Goal: Transaction & Acquisition: Purchase product/service

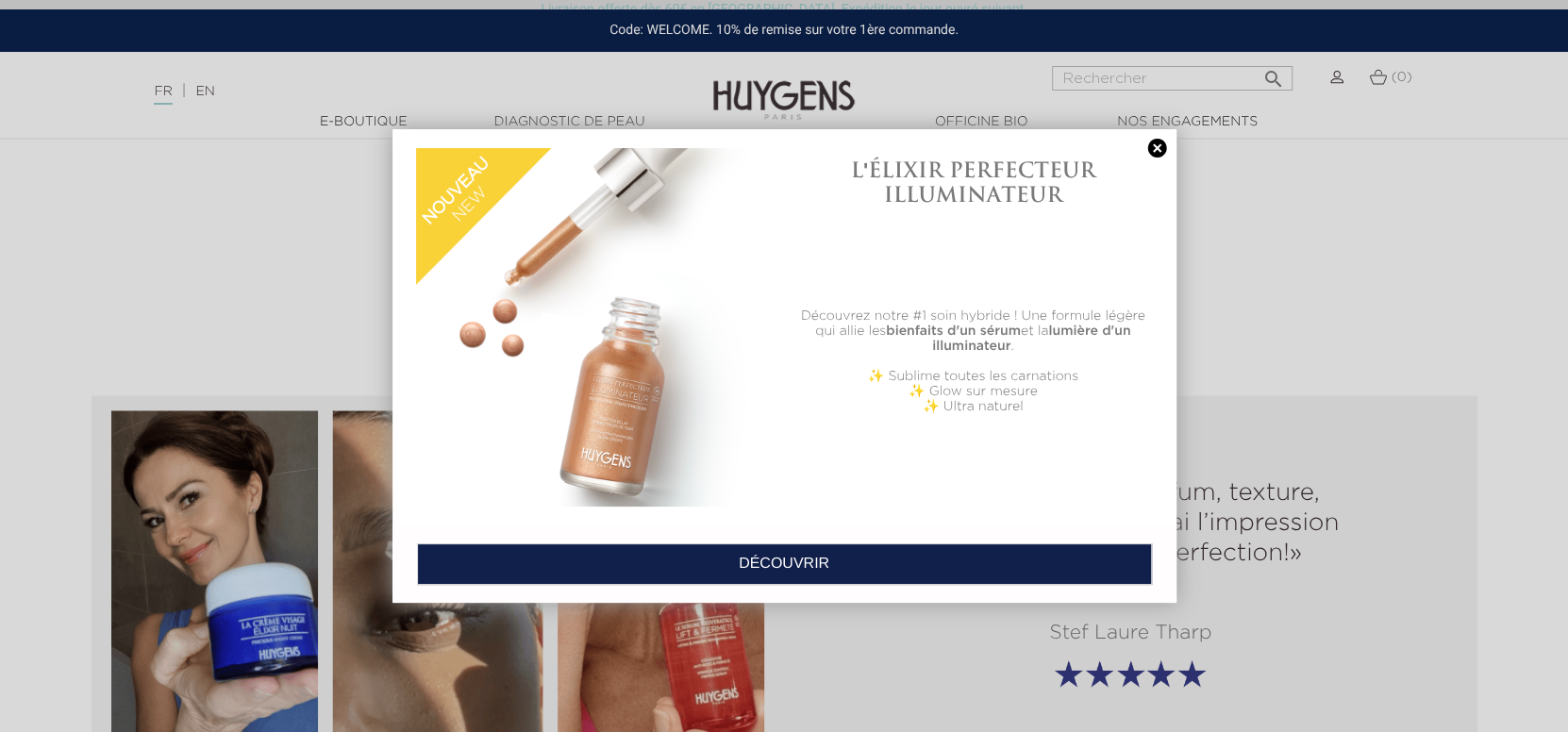
scroll to position [2075, 0]
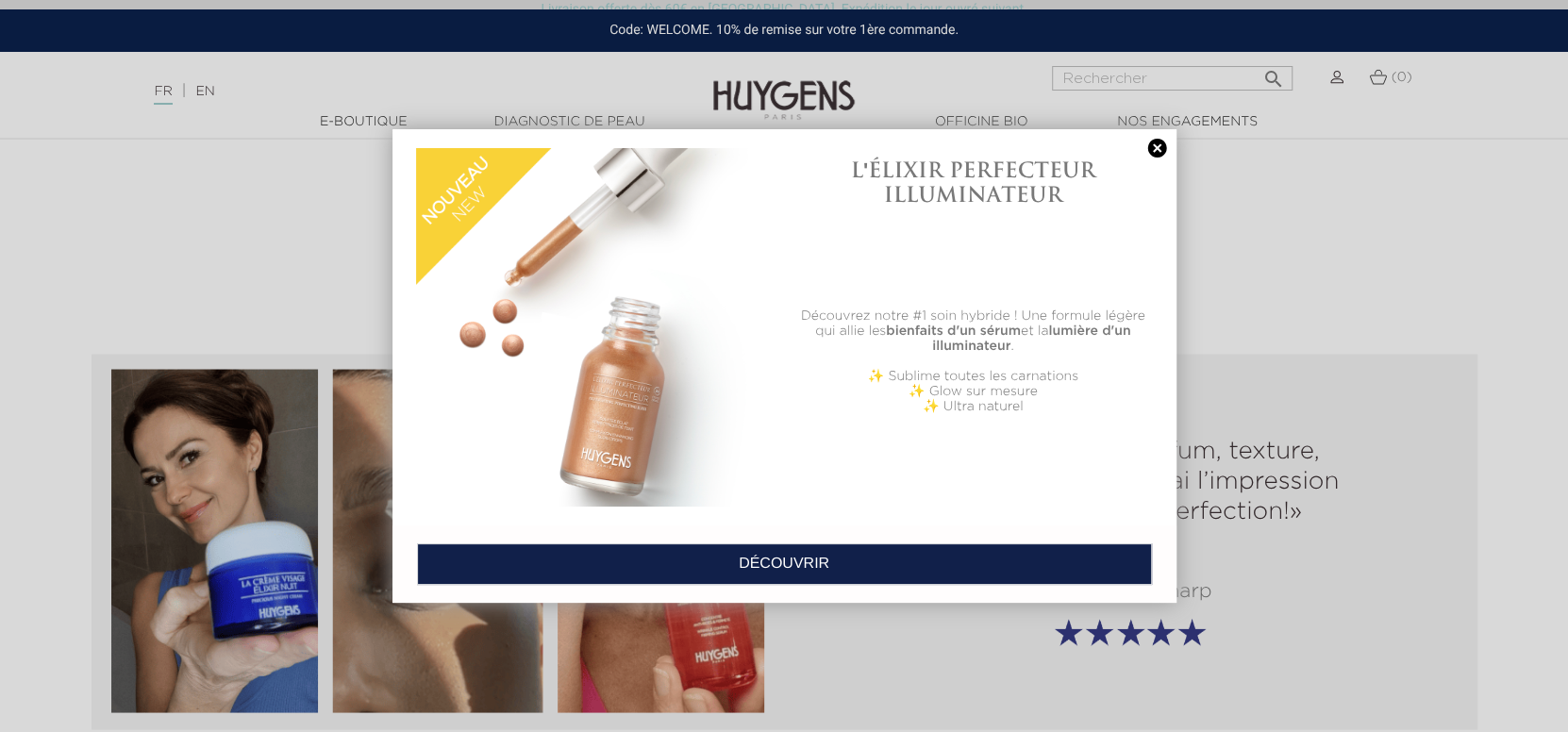
drag, startPoint x: 1158, startPoint y: 142, endPoint x: 1138, endPoint y: 155, distance: 23.9
click at [1157, 143] on link at bounding box center [1157, 148] width 26 height 19
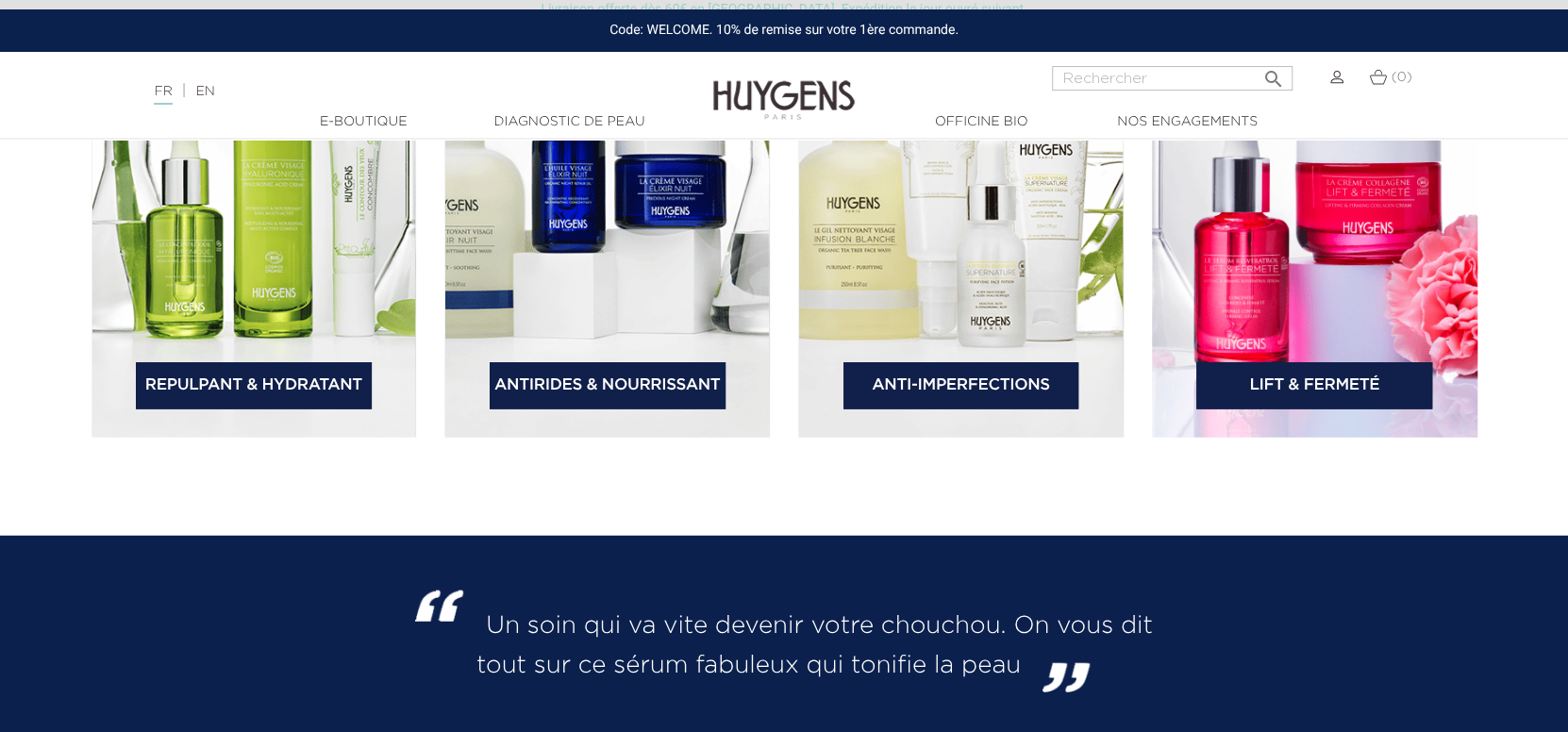
scroll to position [2923, 0]
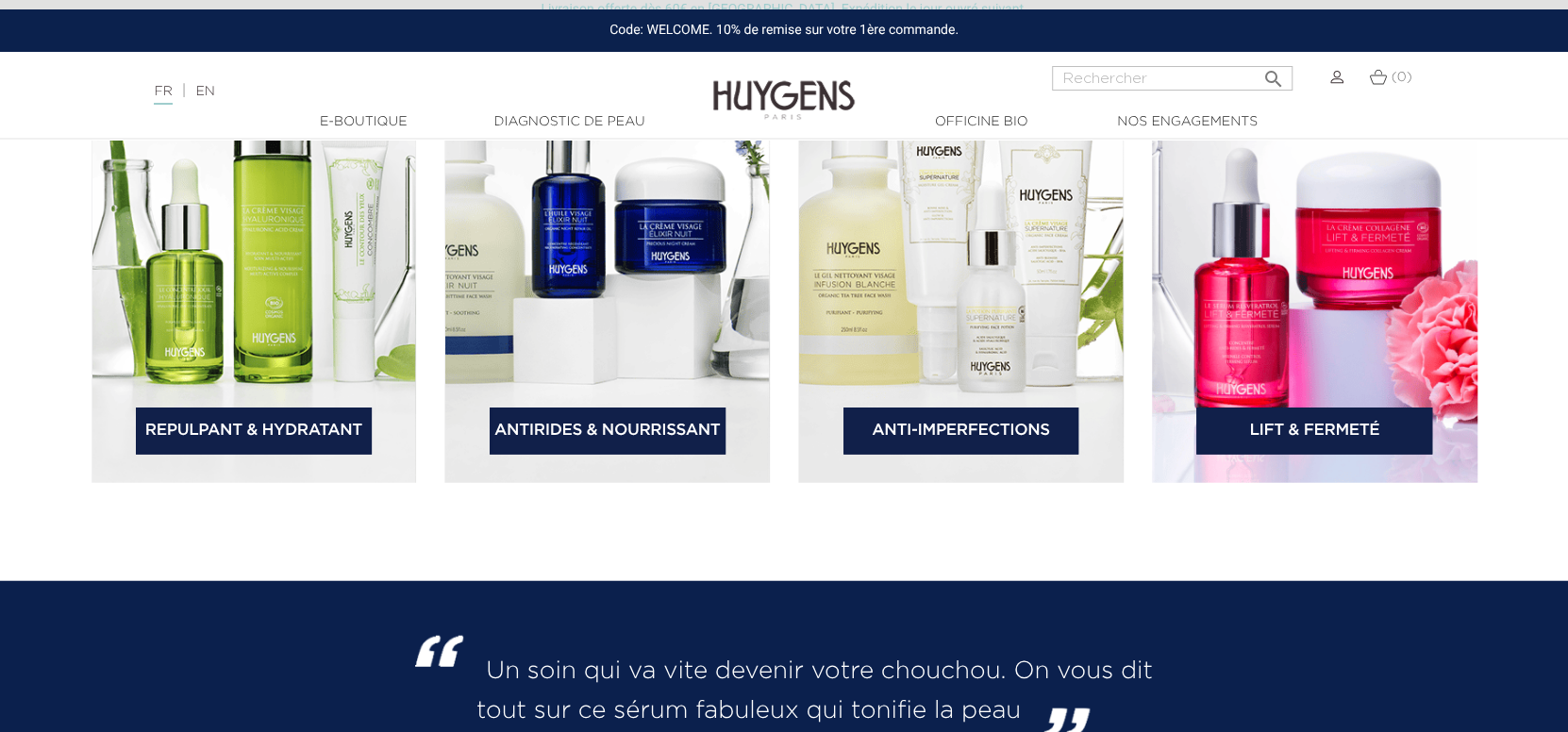
click at [205, 419] on link "Repulpant & Hydratant" at bounding box center [253, 430] width 236 height 47
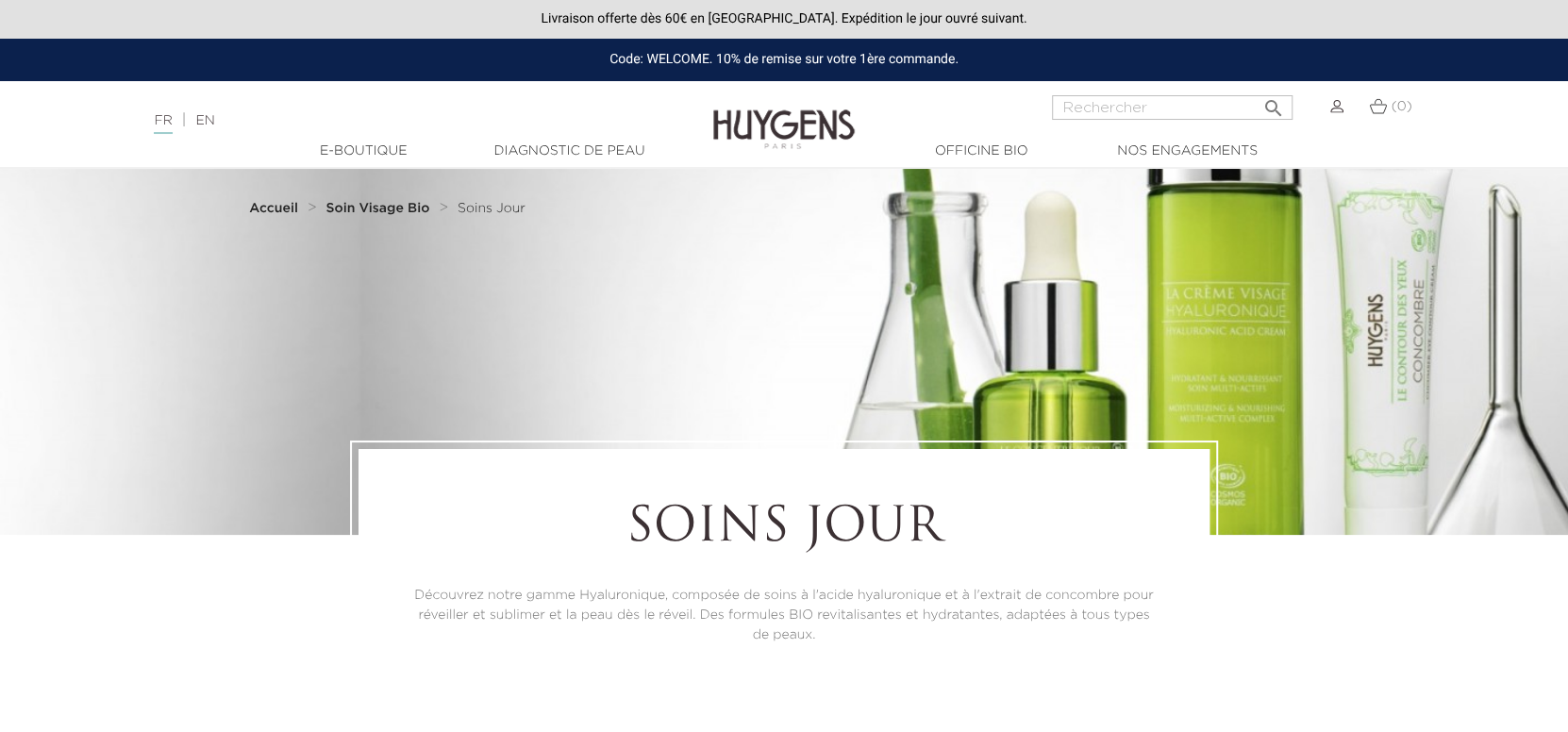
click at [288, 207] on strong "Accueil" at bounding box center [273, 209] width 49 height 14
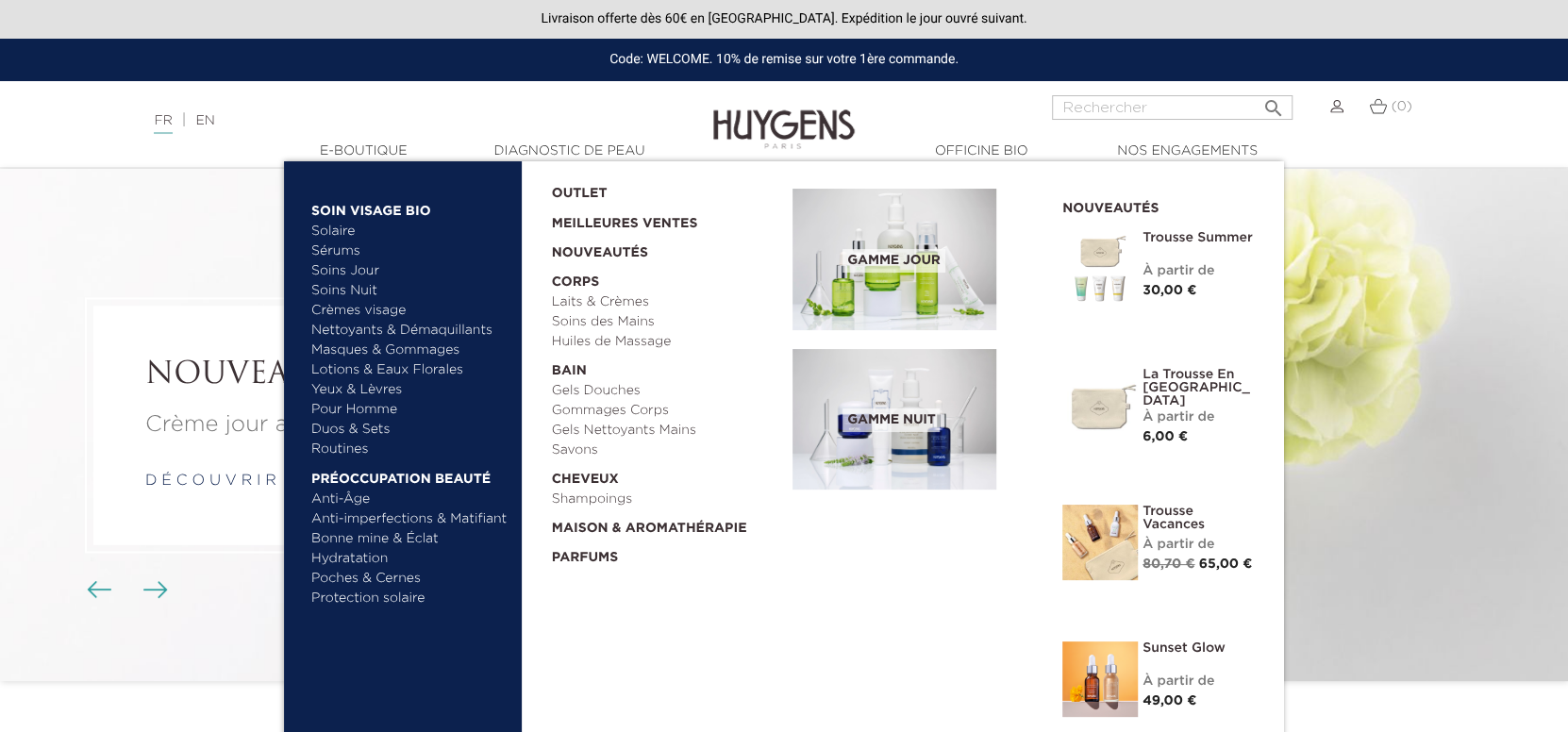
click at [366, 290] on link "Soins Nuit" at bounding box center [401, 291] width 180 height 19
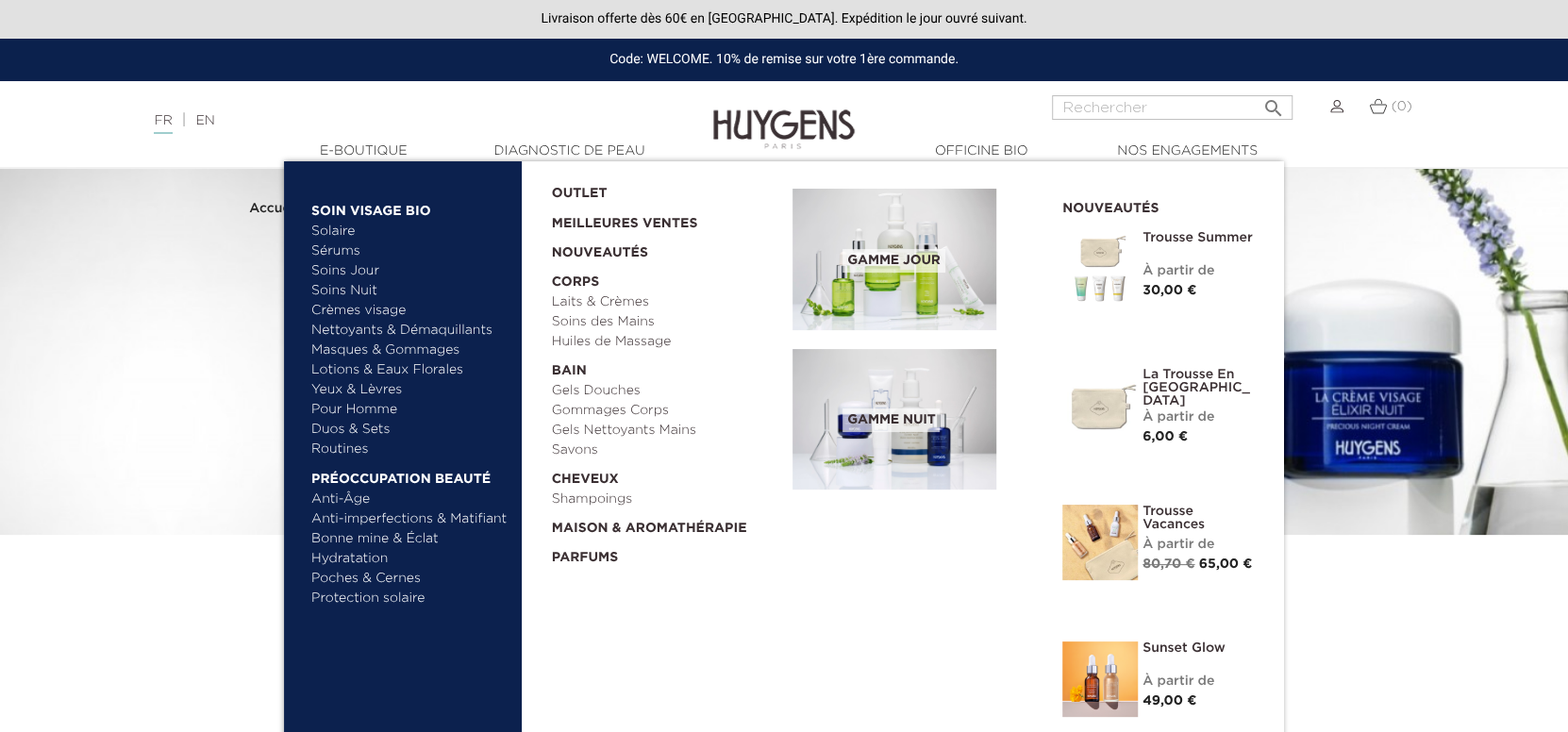
click at [634, 413] on link "Gommages Corps" at bounding box center [666, 411] width 228 height 19
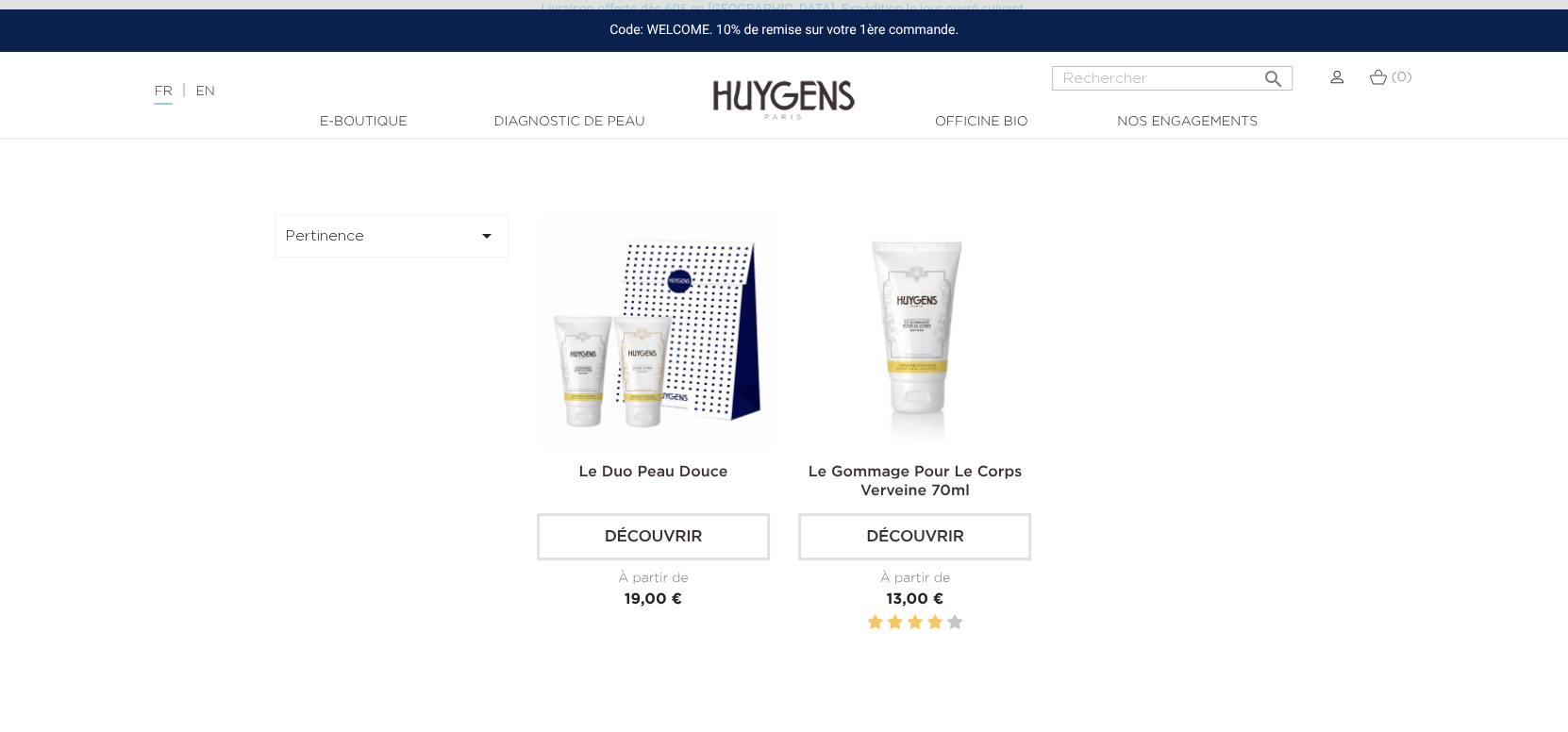
scroll to position [566, 0]
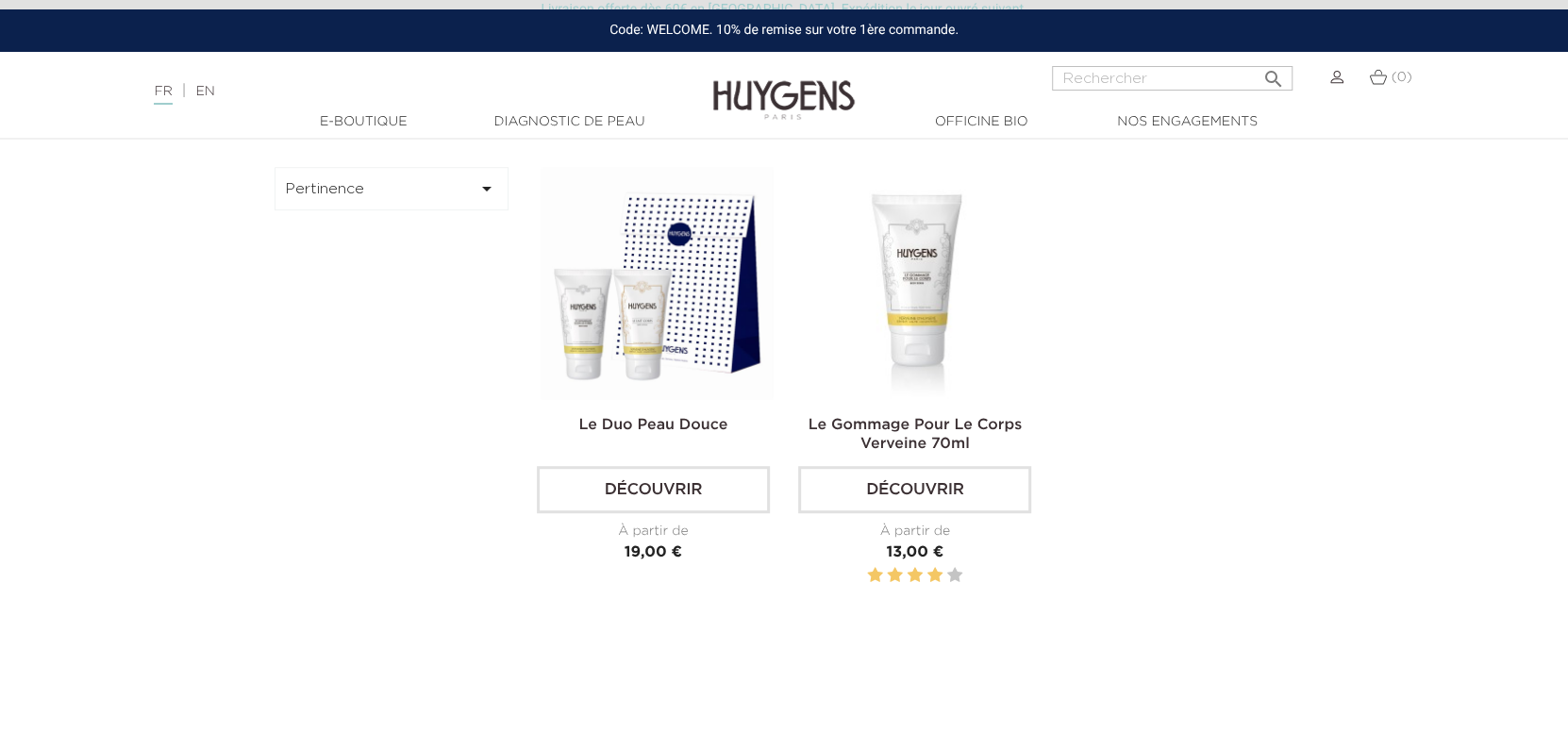
click at [0, 0] on img at bounding box center [0, 0] width 0 height 0
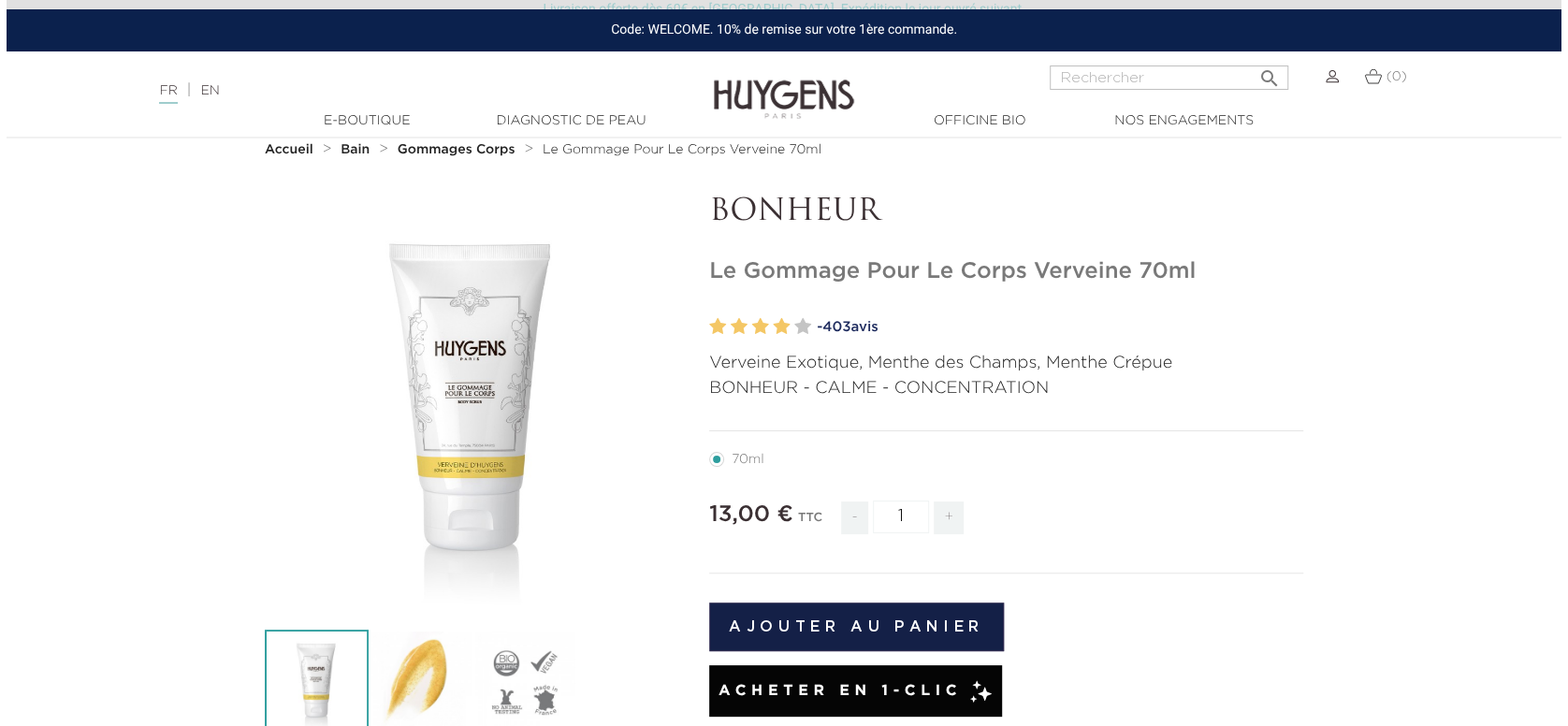
scroll to position [94, 0]
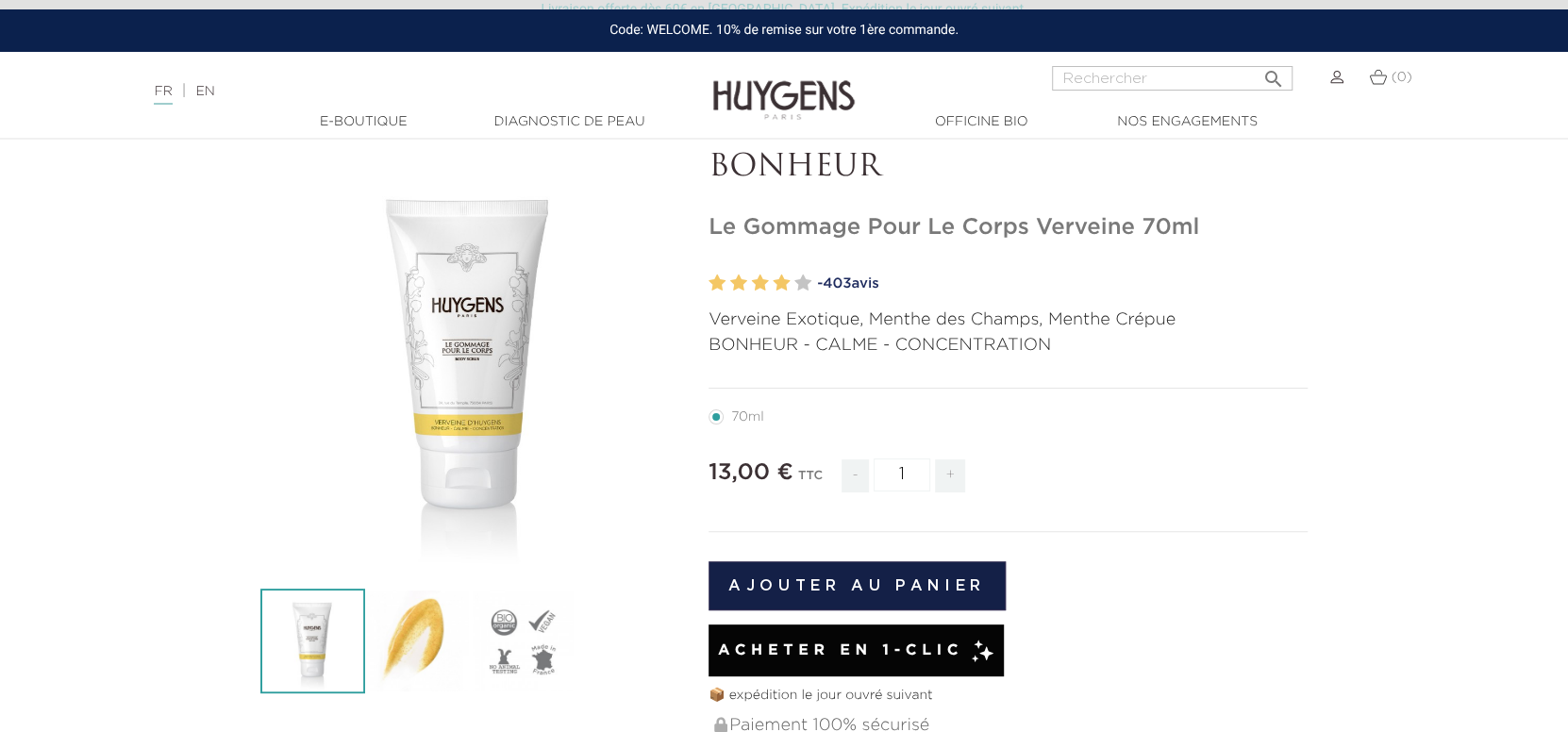
click at [933, 589] on button "Ajouter au panier" at bounding box center [856, 585] width 297 height 49
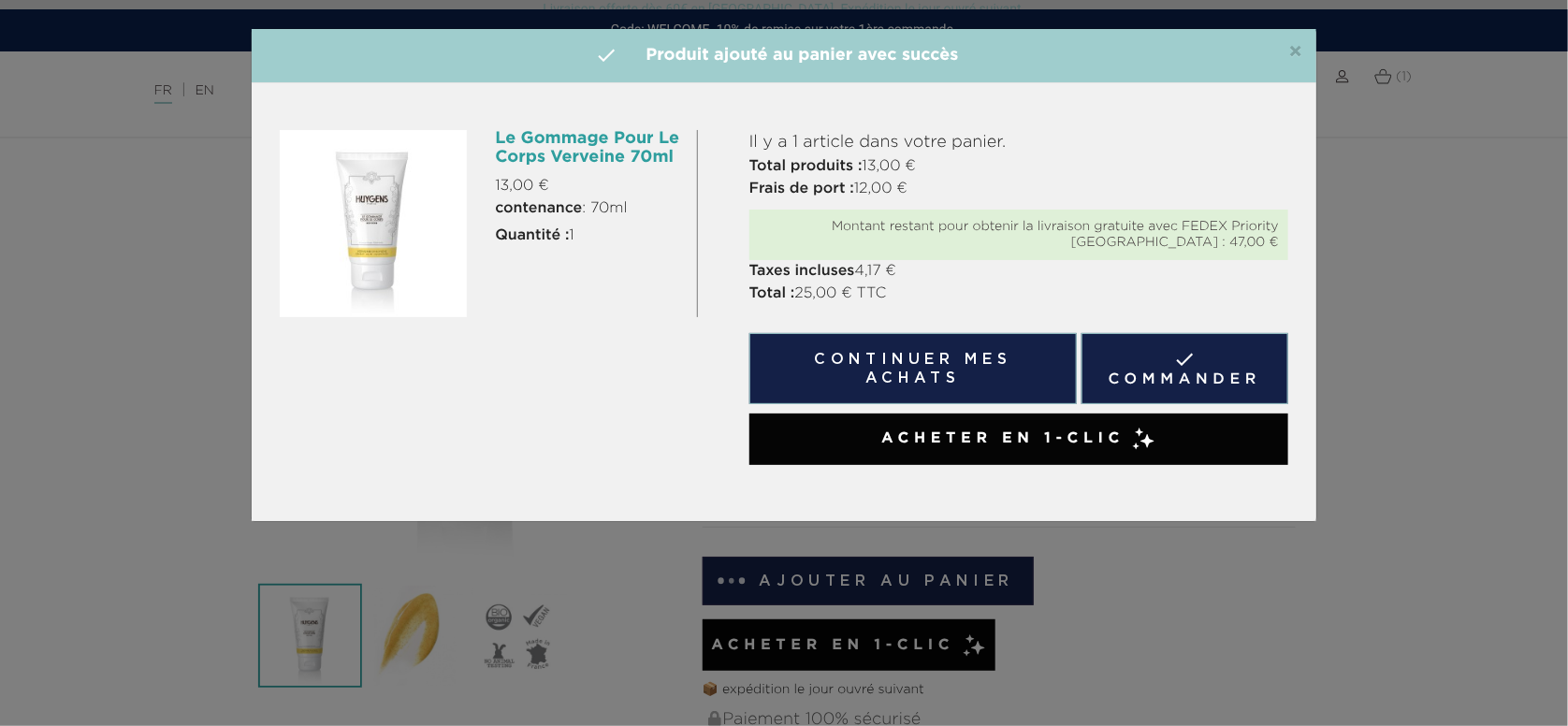
click at [1121, 388] on link " Commander" at bounding box center [1185, 368] width 207 height 71
